Goal: Information Seeking & Learning: Check status

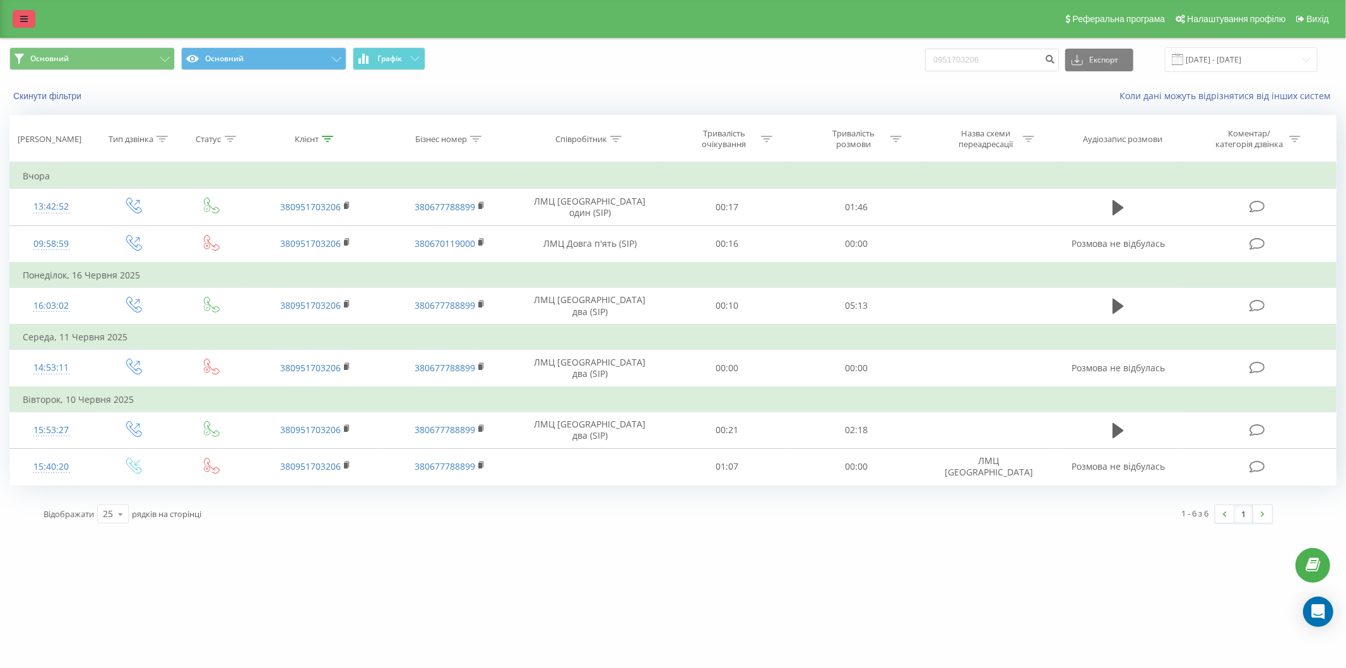
click at [14, 14] on link at bounding box center [24, 19] width 23 height 18
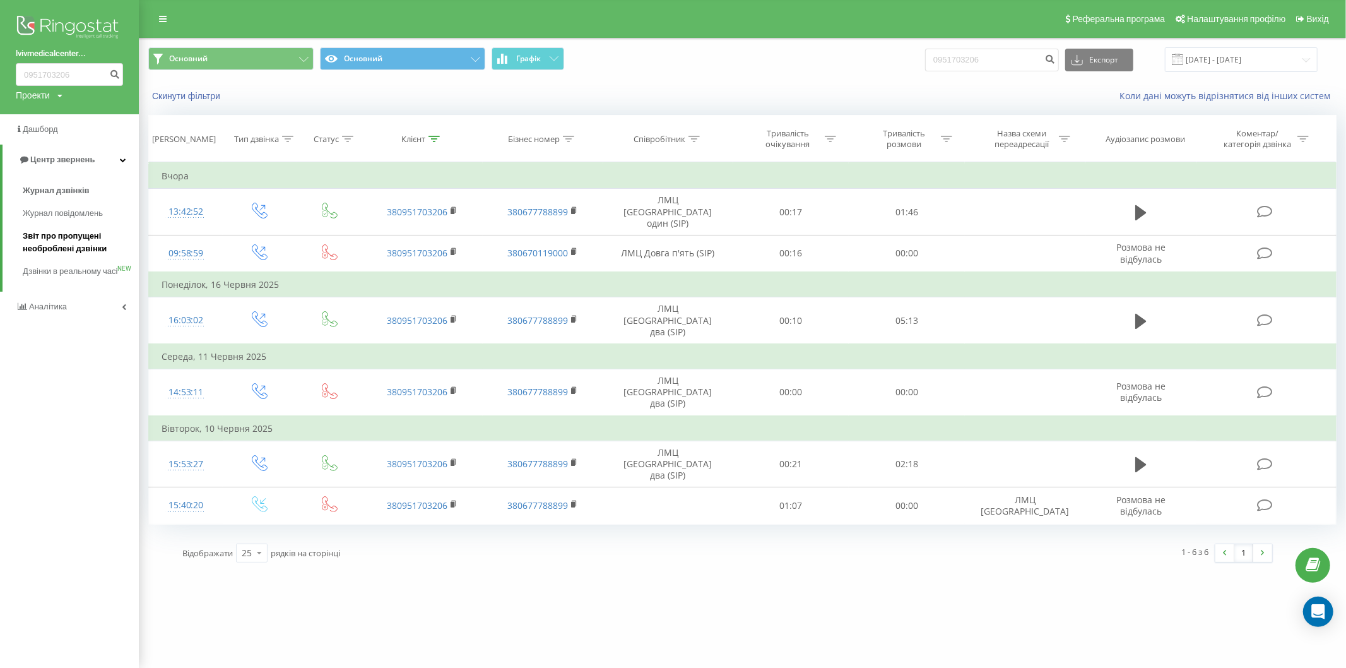
click at [38, 244] on span "Звіт про пропущені необроблені дзвінки" at bounding box center [78, 242] width 110 height 25
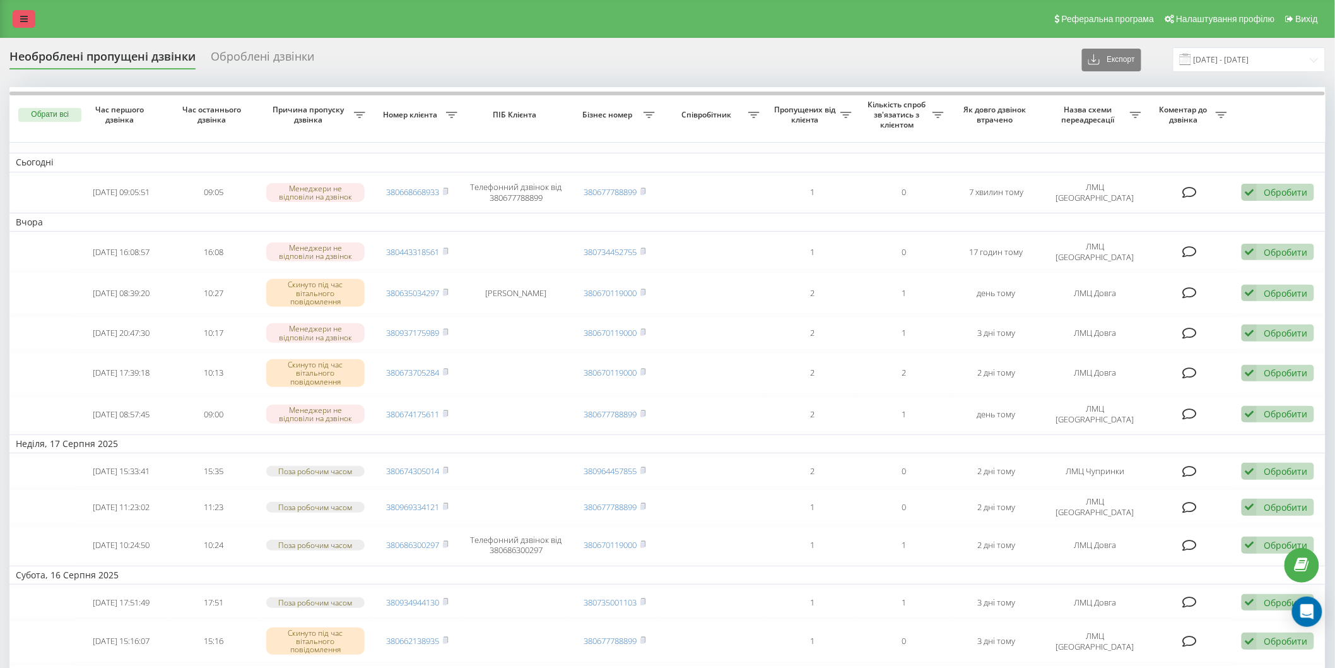
click at [21, 16] on icon at bounding box center [24, 19] width 8 height 9
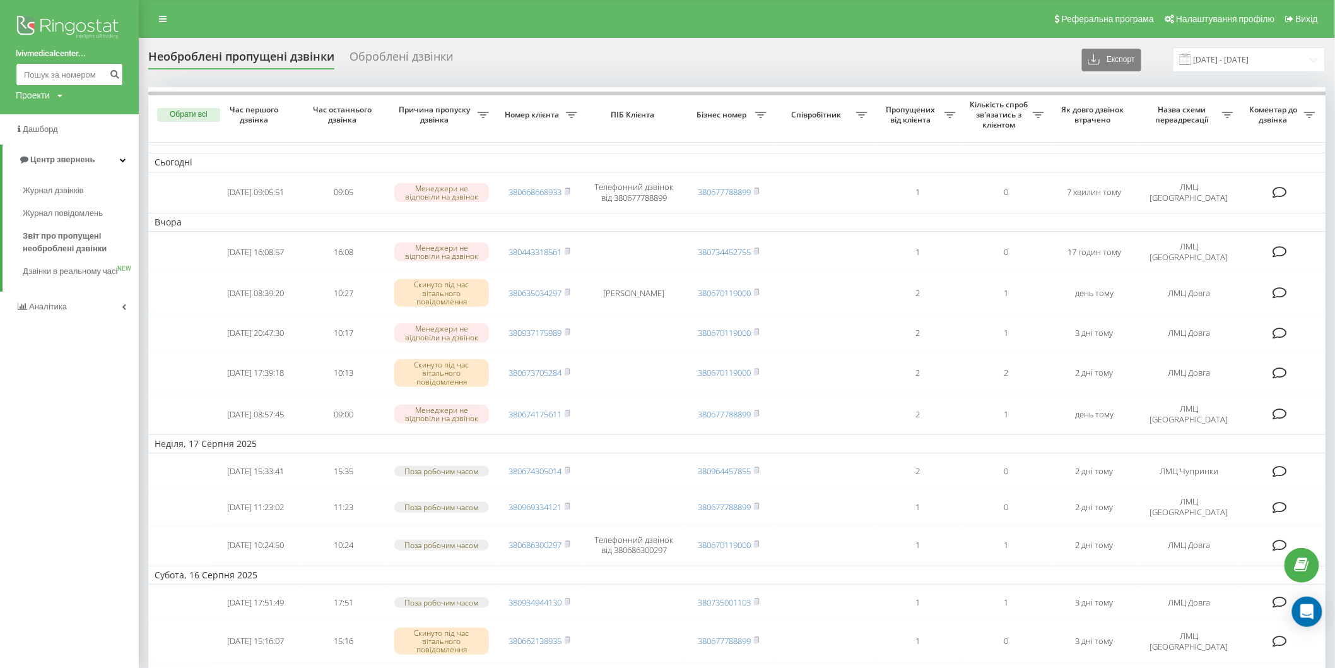
click at [18, 68] on input at bounding box center [69, 74] width 107 height 23
type input "0668668933"
click at [118, 74] on icon "submit" at bounding box center [114, 73] width 11 height 8
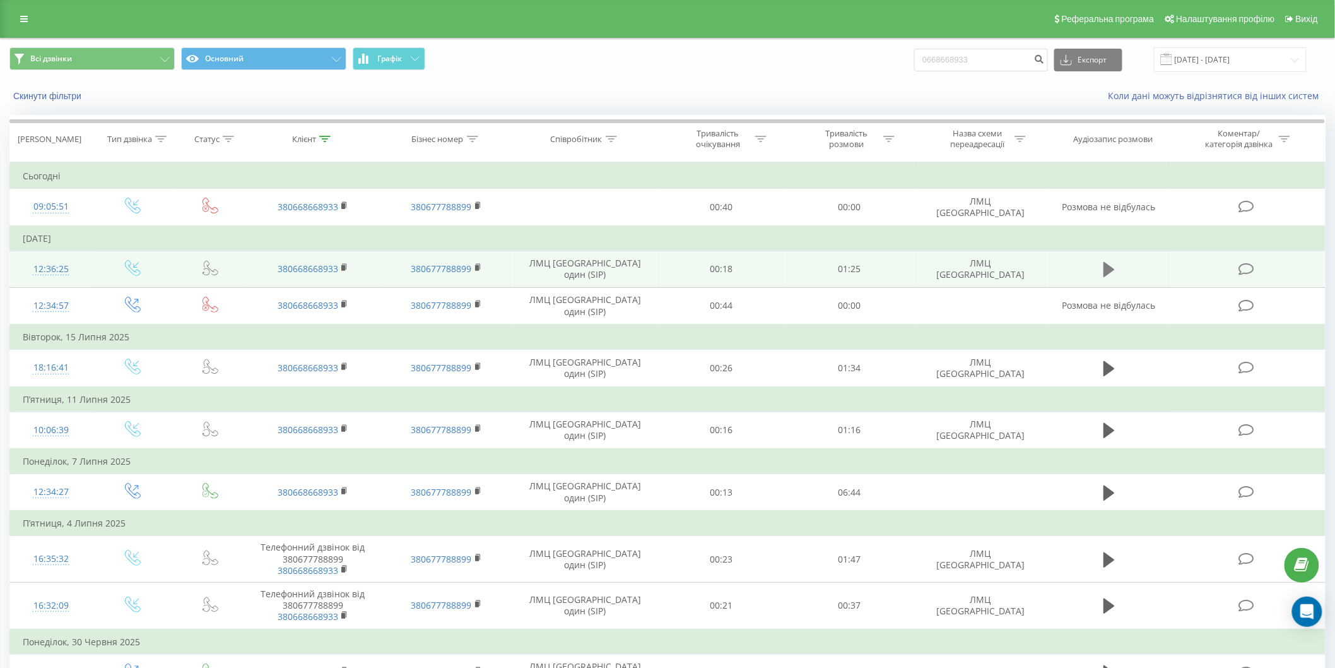
click at [1109, 271] on icon at bounding box center [1109, 269] width 11 height 15
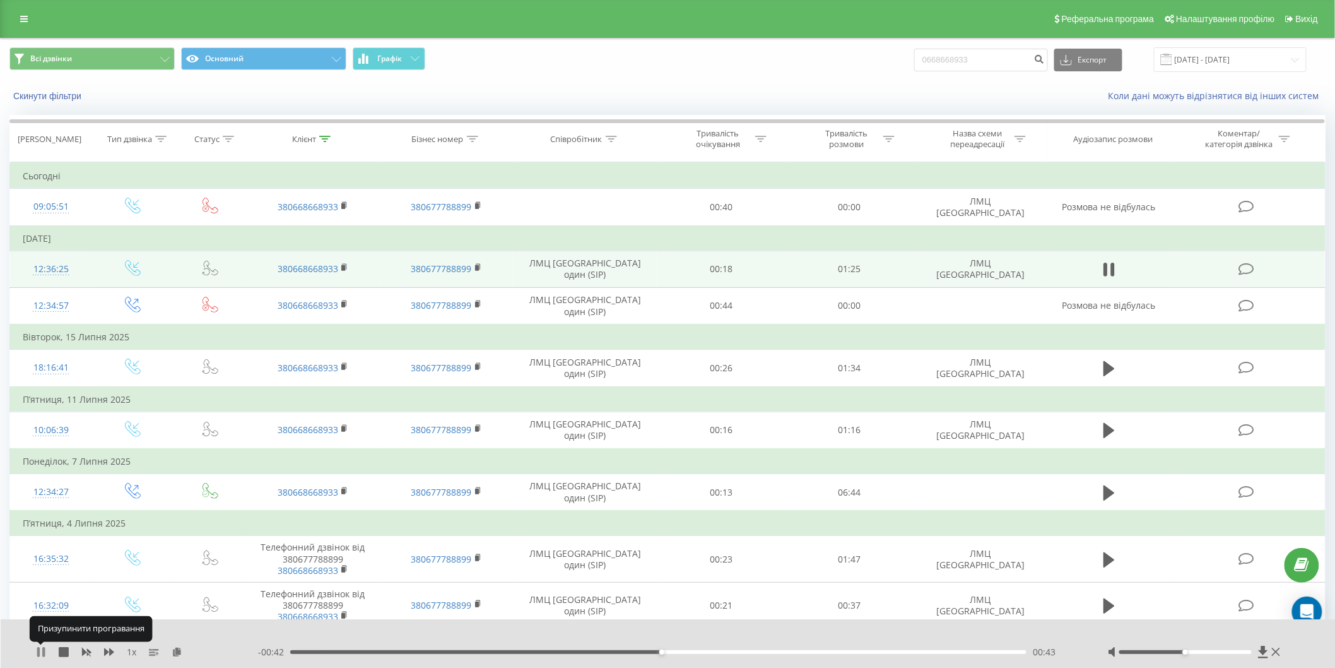
click at [40, 651] on icon at bounding box center [41, 652] width 10 height 10
click at [27, 19] on icon at bounding box center [24, 19] width 8 height 9
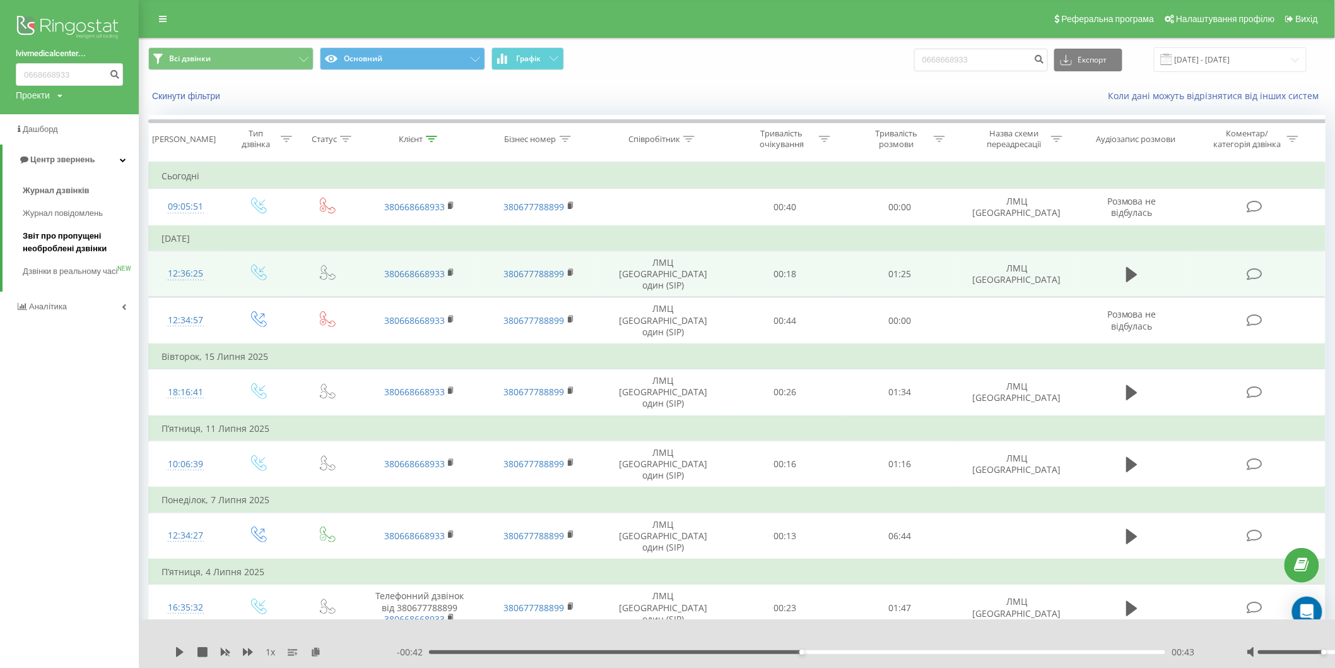
click at [50, 232] on span "Звіт про пропущені необроблені дзвінки" at bounding box center [78, 242] width 110 height 25
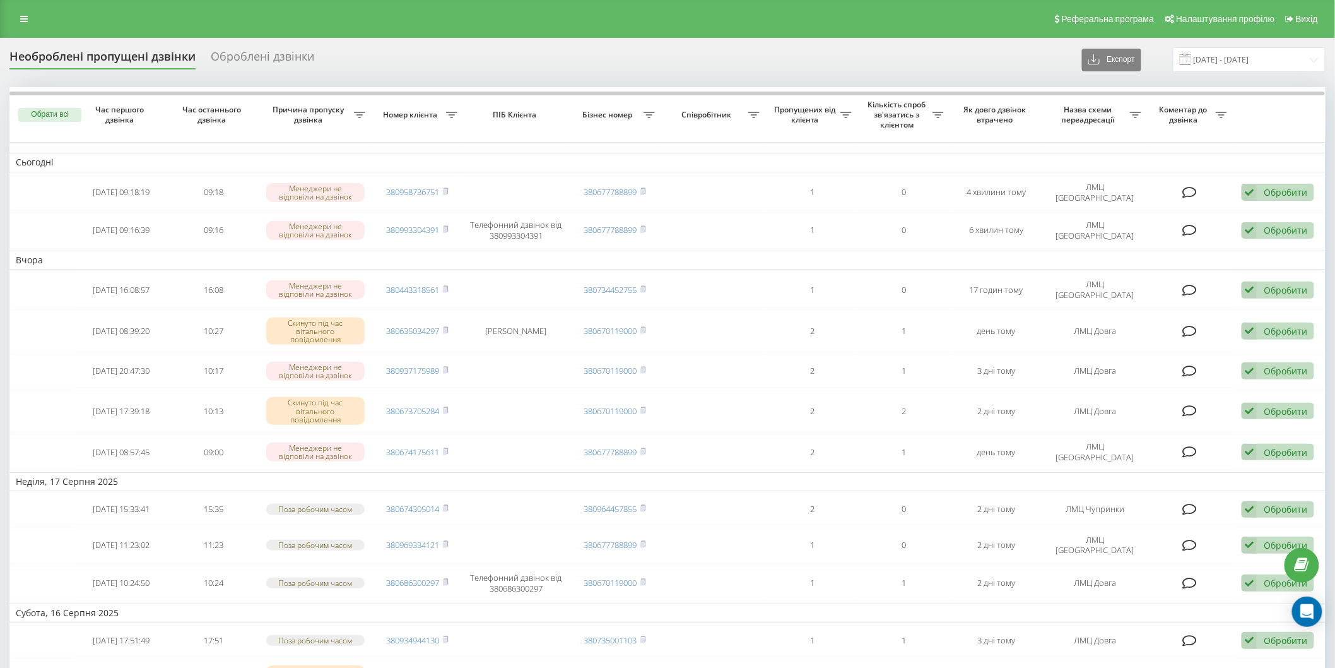
click at [74, 57] on div "Необроблені пропущені дзвінки" at bounding box center [102, 60] width 186 height 20
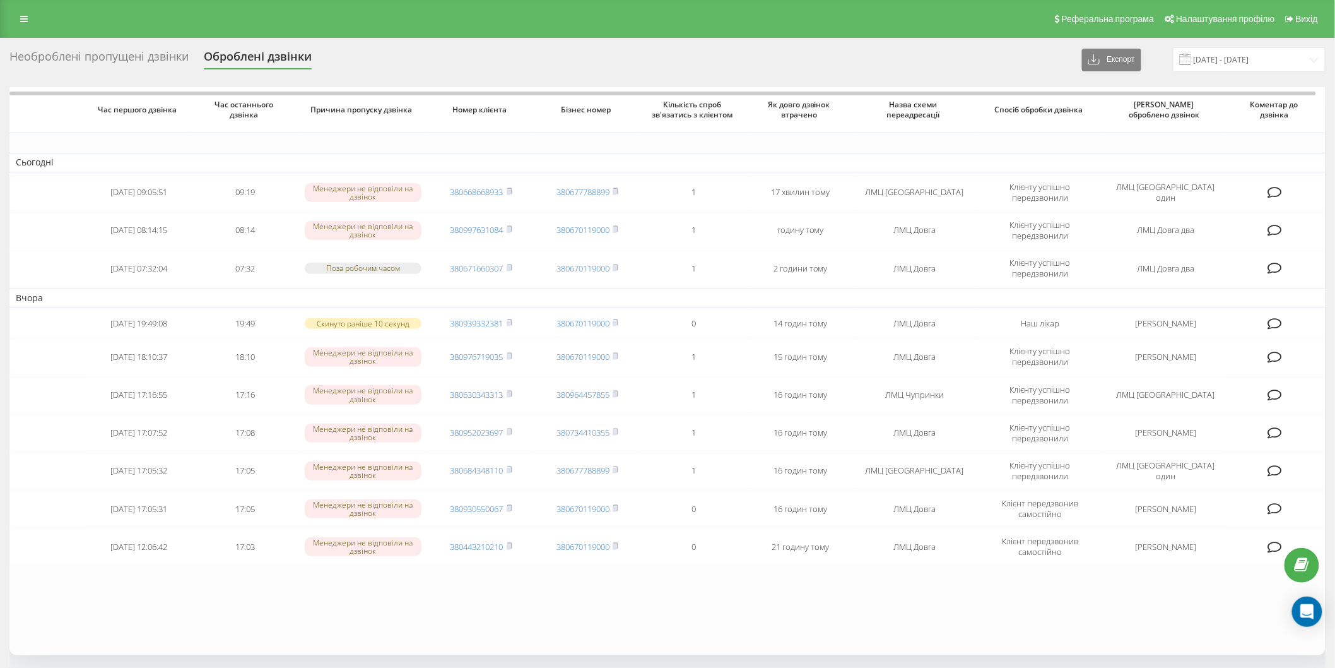
click at [74, 54] on div "Необроблені пропущені дзвінки" at bounding box center [98, 60] width 179 height 20
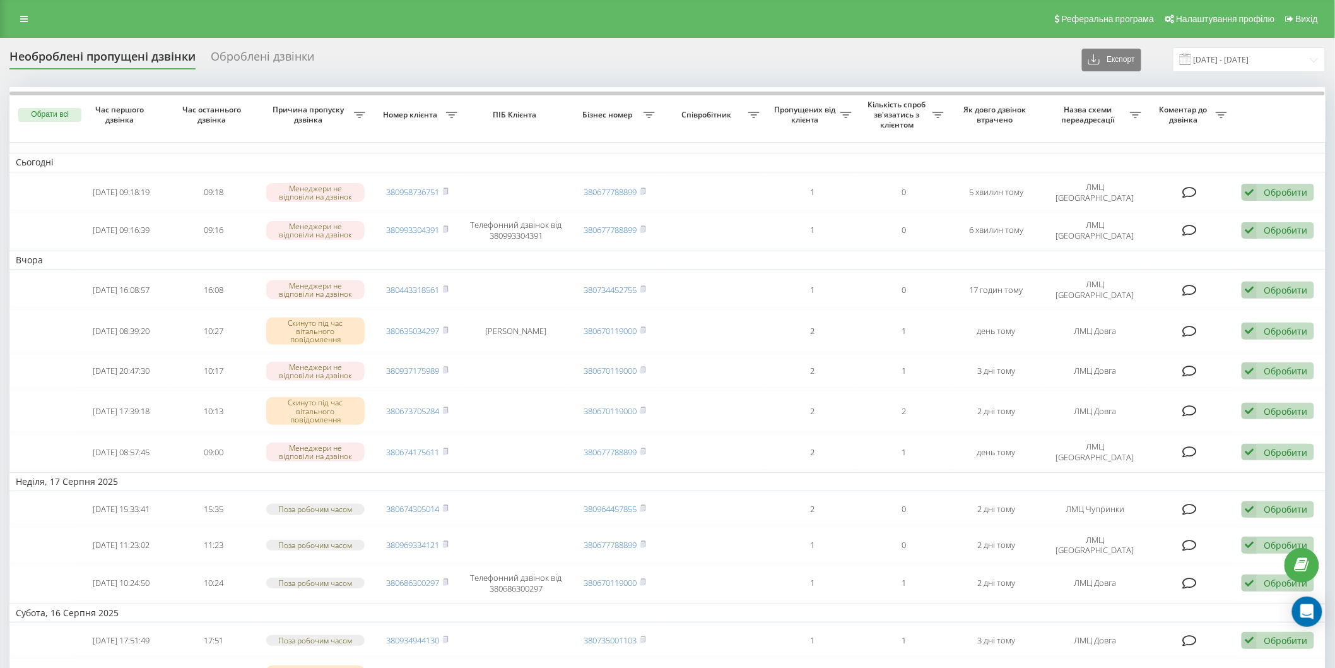
click at [54, 54] on div "Необроблені пропущені дзвінки" at bounding box center [102, 60] width 186 height 20
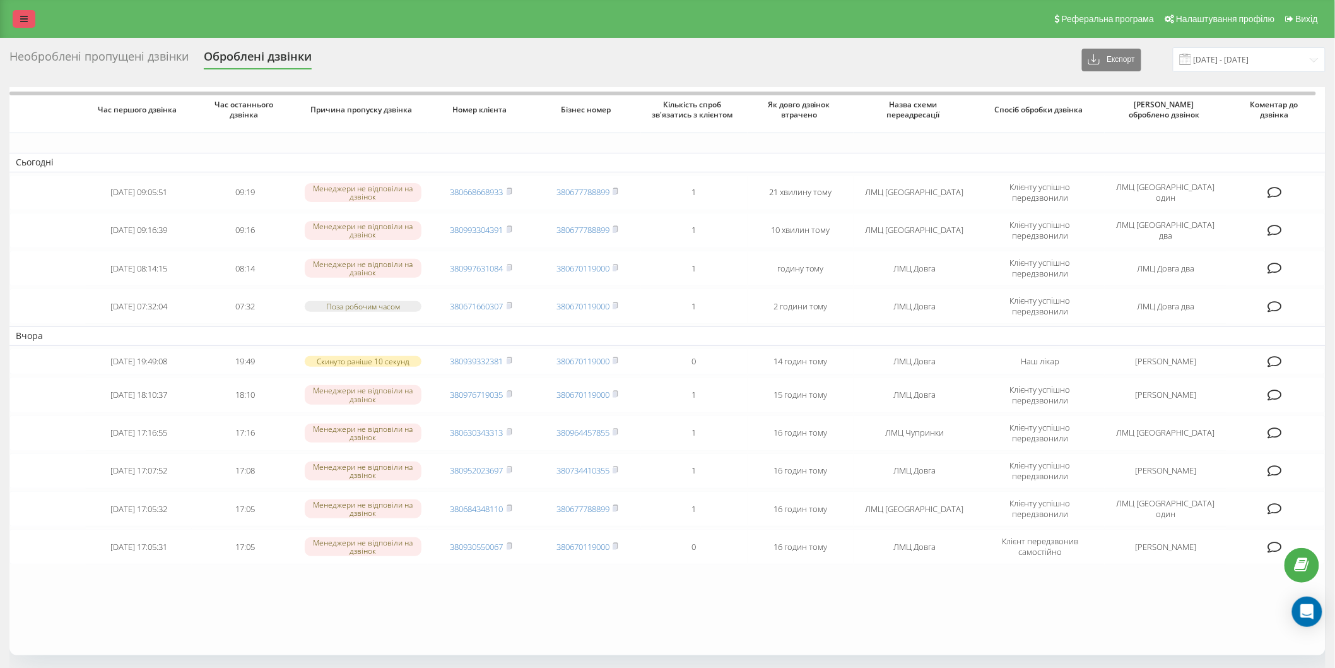
click at [23, 18] on icon at bounding box center [24, 19] width 8 height 9
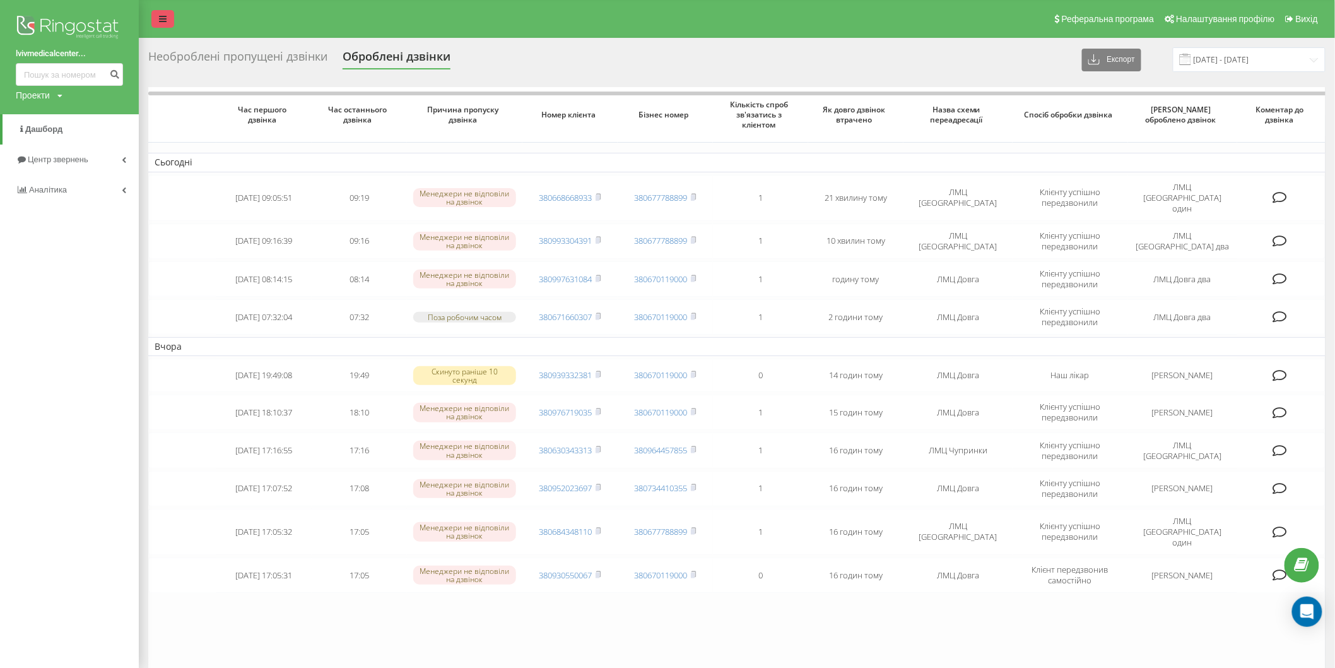
click at [160, 20] on icon at bounding box center [163, 19] width 8 height 9
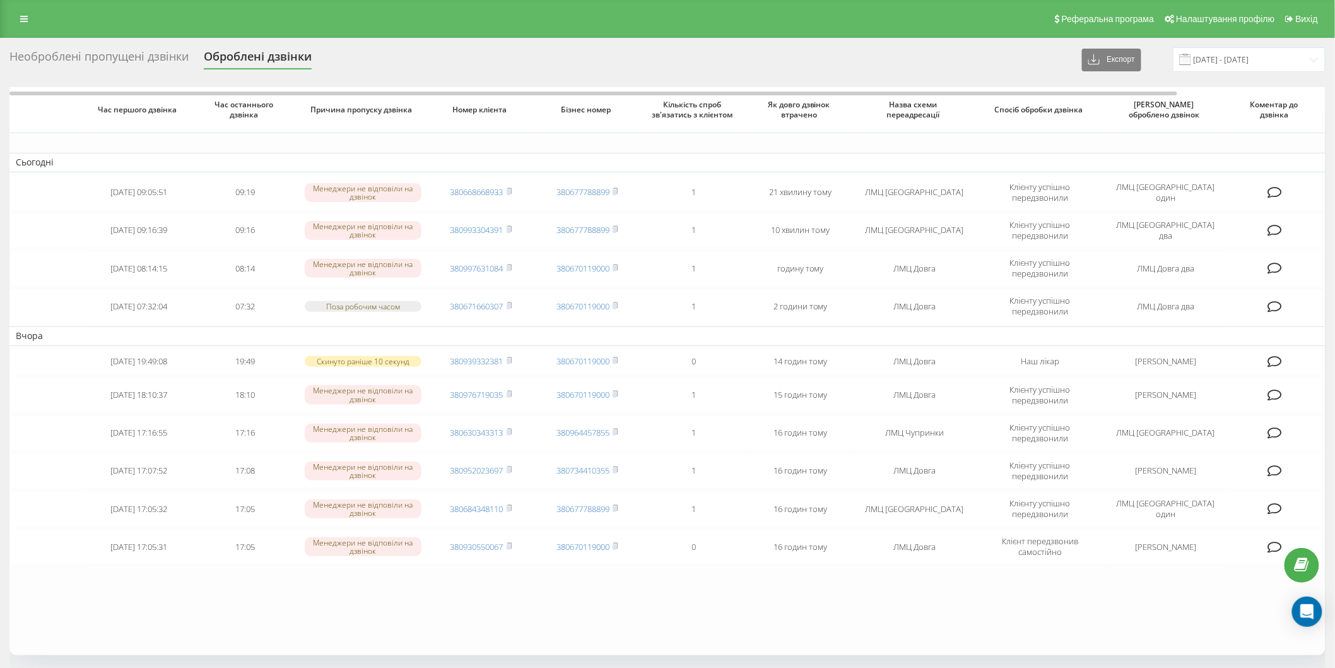
click at [84, 54] on div "Необроблені пропущені дзвінки" at bounding box center [98, 60] width 179 height 20
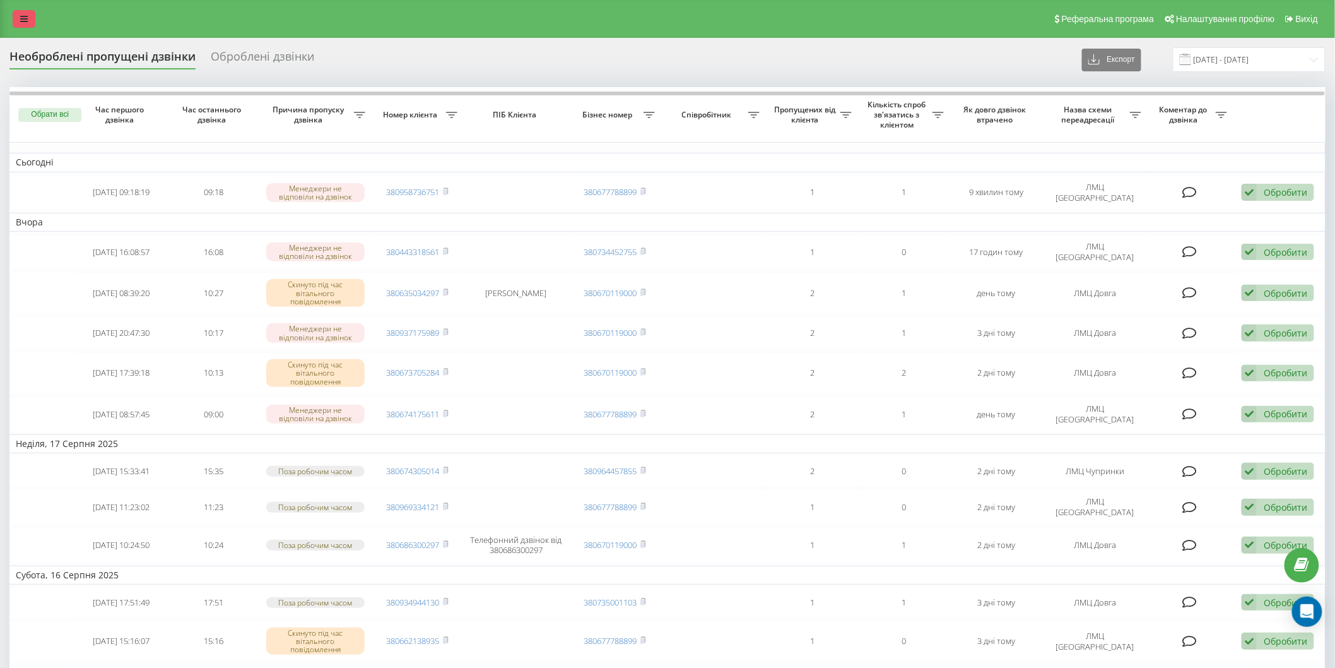
click at [24, 17] on icon at bounding box center [24, 19] width 8 height 9
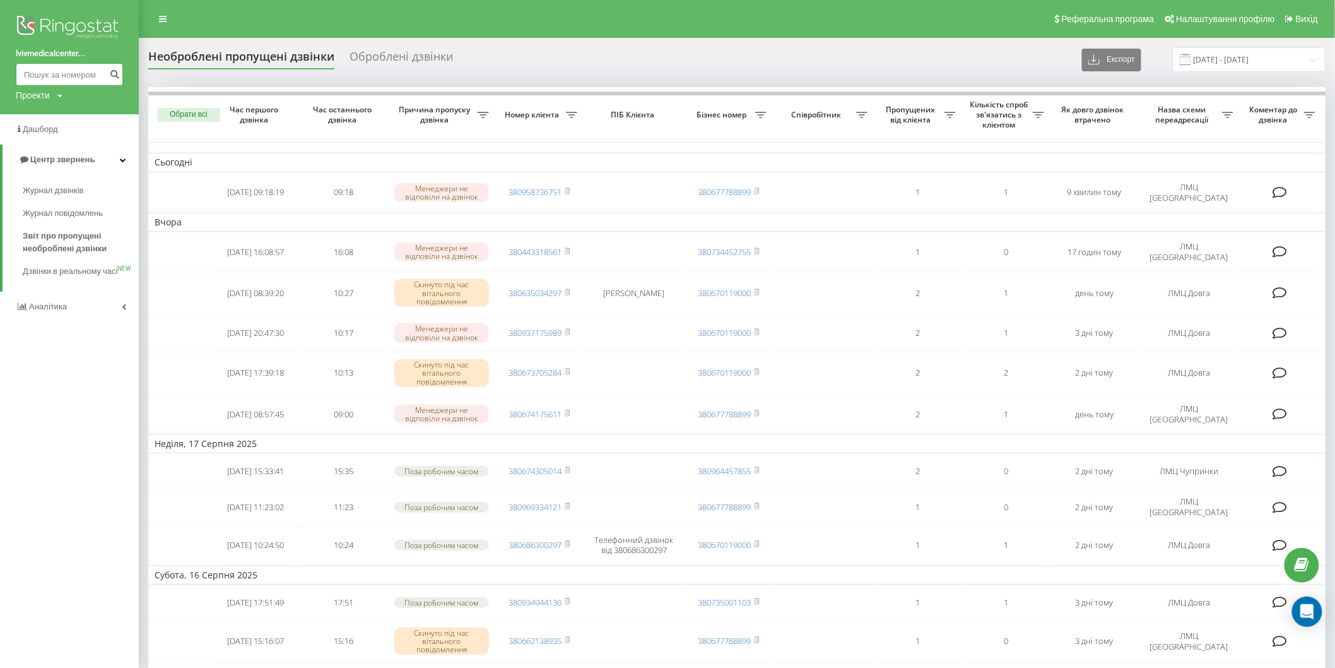
click at [29, 76] on input at bounding box center [69, 74] width 107 height 23
type input "0958736751"
click at [112, 73] on icon "submit" at bounding box center [114, 73] width 11 height 8
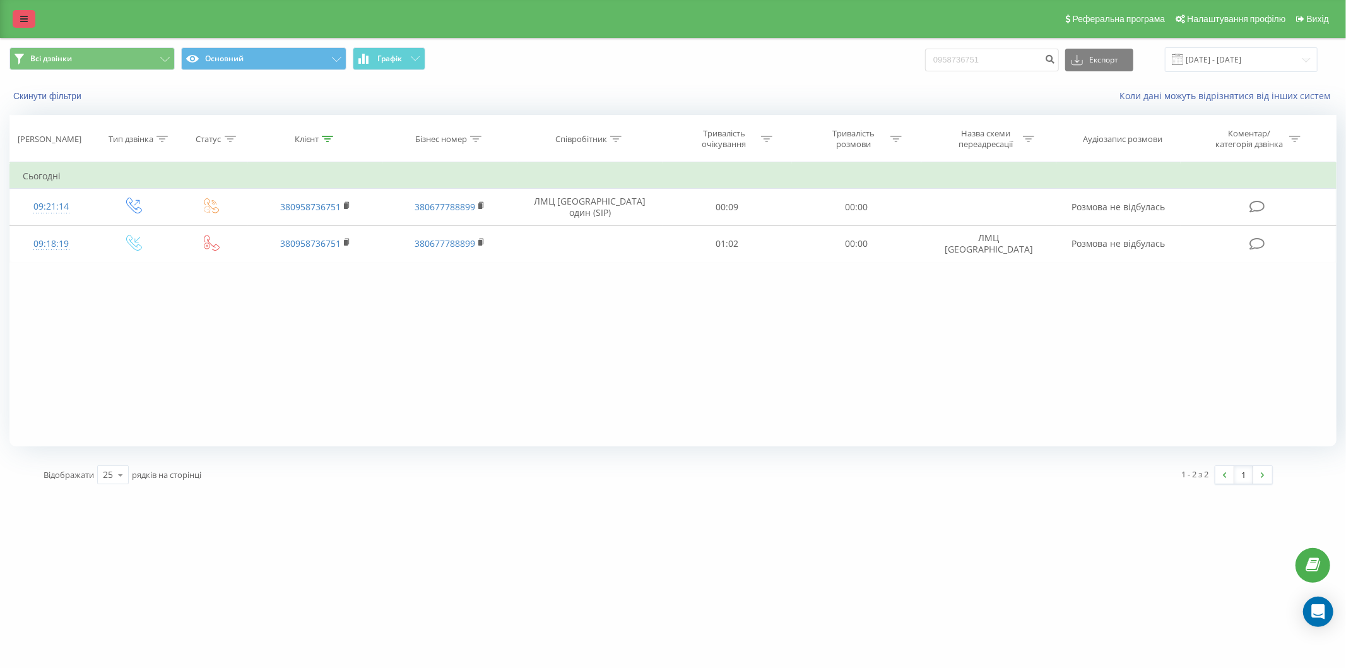
click at [24, 19] on icon at bounding box center [24, 19] width 8 height 9
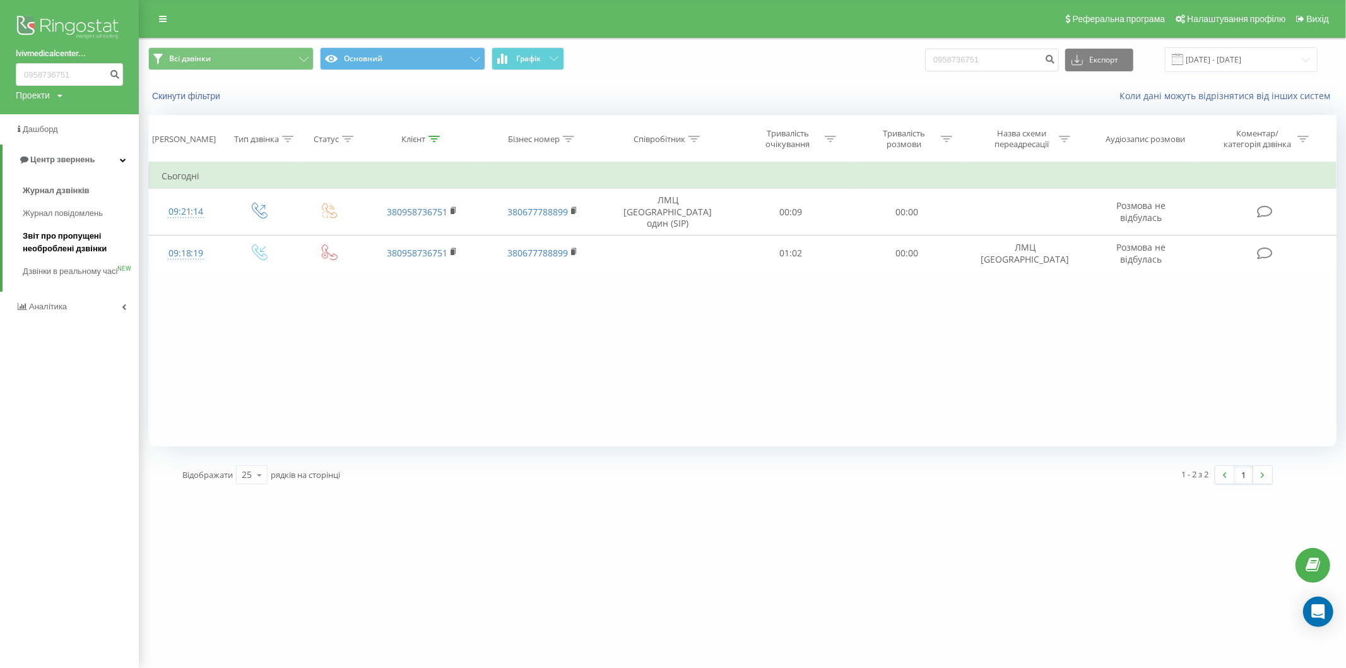
click at [56, 235] on span "Звіт про пропущені необроблені дзвінки" at bounding box center [78, 242] width 110 height 25
